Goal: Navigation & Orientation: Find specific page/section

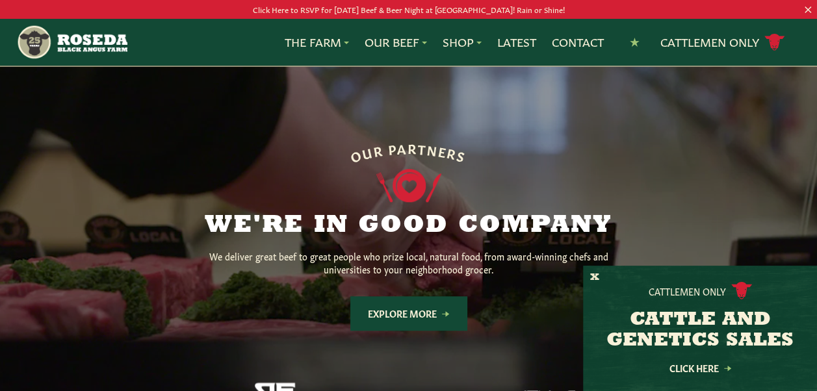
scroll to position [975, 0]
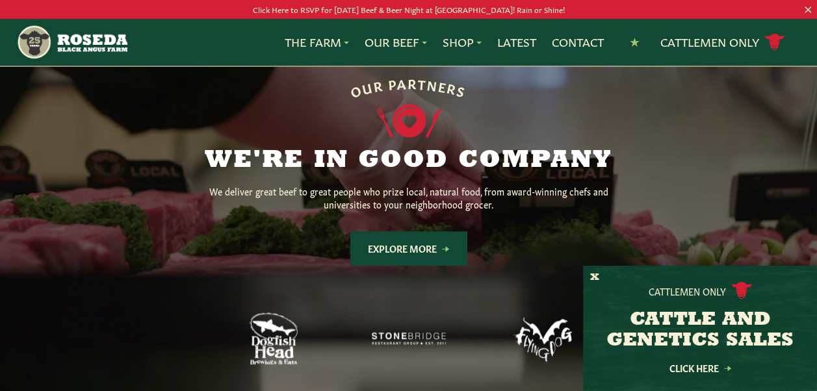
click at [442, 231] on link "Explore More" at bounding box center [408, 248] width 117 height 34
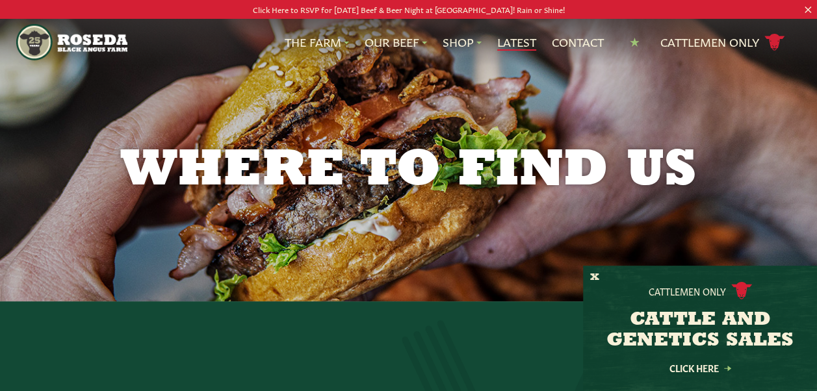
click at [517, 43] on link "Latest" at bounding box center [516, 42] width 39 height 17
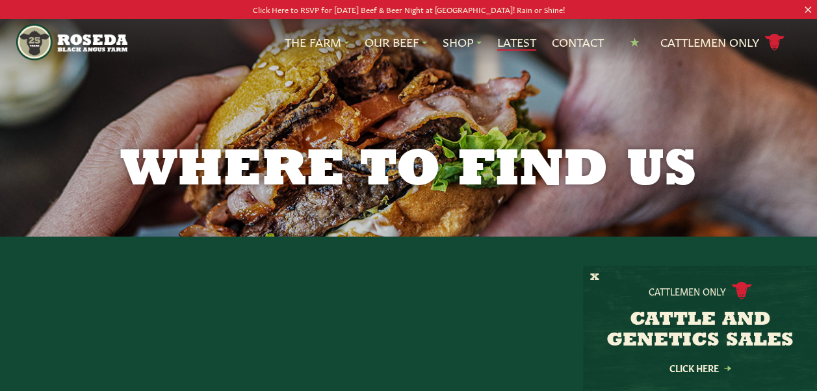
click at [517, 43] on link "Latest" at bounding box center [516, 42] width 39 height 17
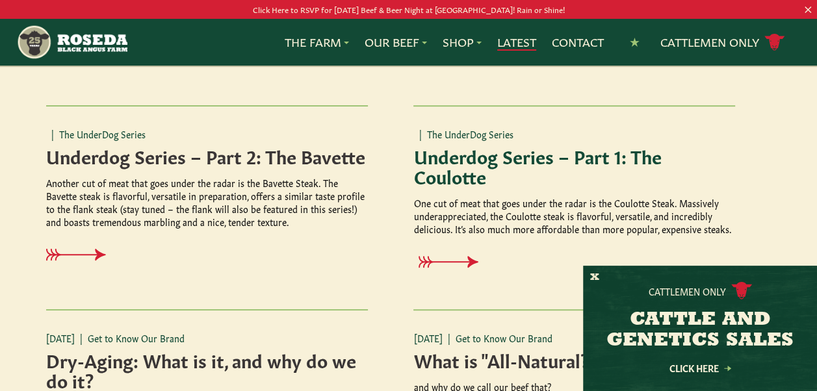
scroll to position [650, 0]
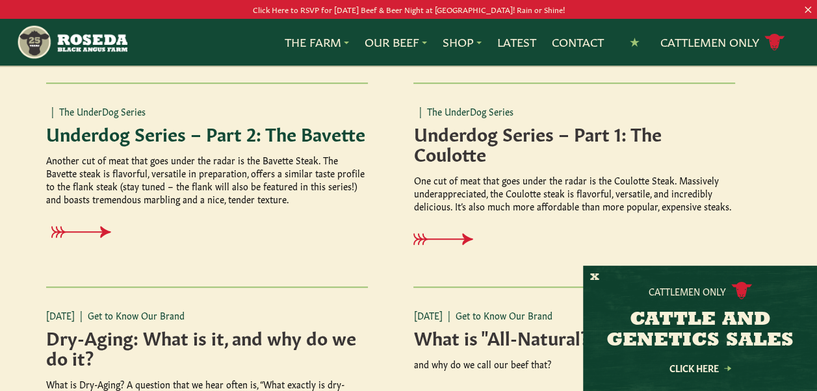
click at [73, 230] on icon at bounding box center [87, 232] width 60 height 12
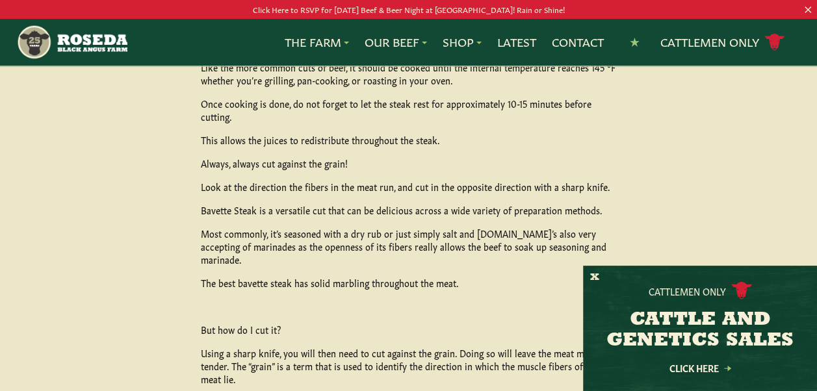
scroll to position [650, 0]
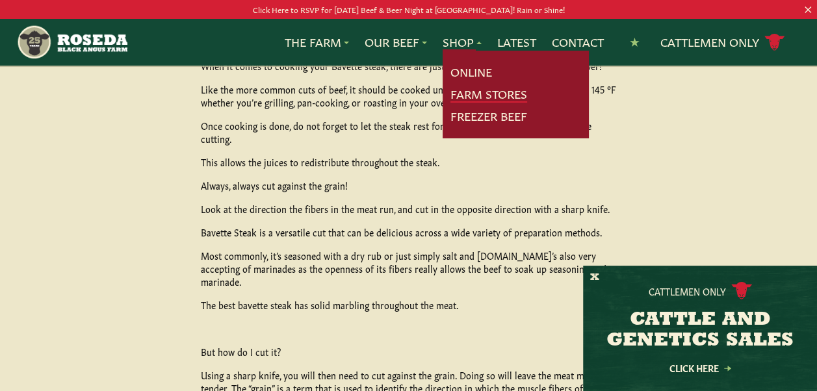
click at [454, 92] on link "Farm Stores" at bounding box center [488, 94] width 77 height 17
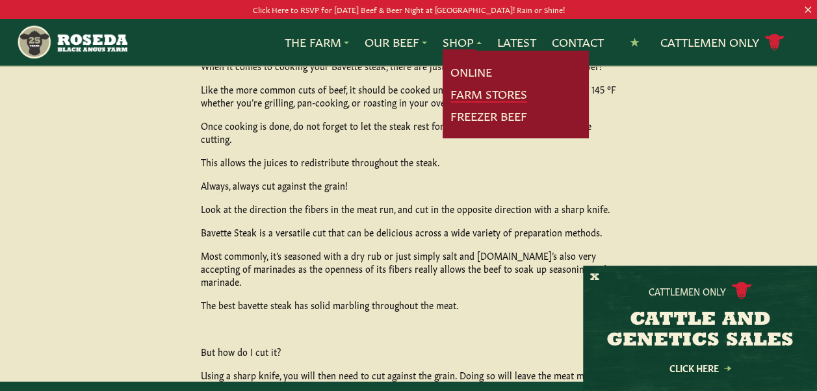
click at [454, 92] on link "Farm Stores" at bounding box center [488, 94] width 77 height 17
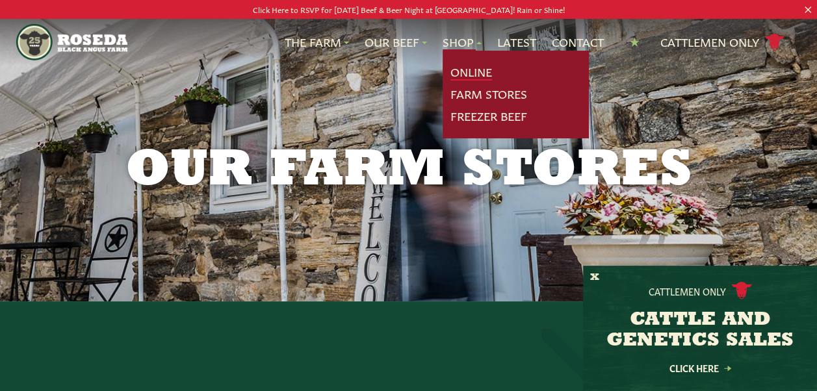
click at [459, 71] on link "Online" at bounding box center [471, 72] width 42 height 17
